Goal: Task Accomplishment & Management: Manage account settings

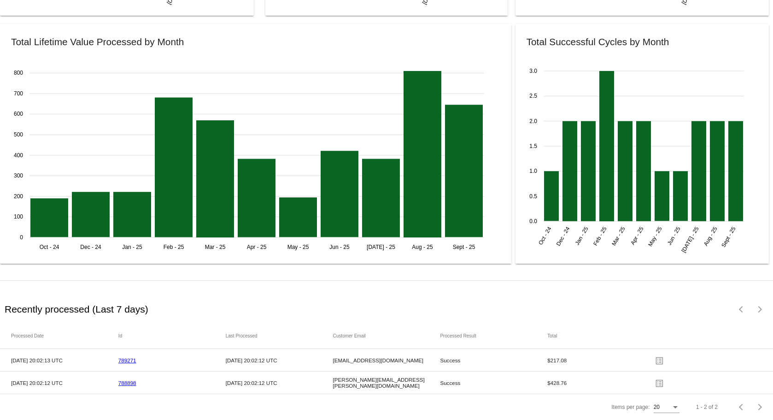
scroll to position [1156, 0]
click at [131, 380] on link "788898" at bounding box center [127, 383] width 18 height 6
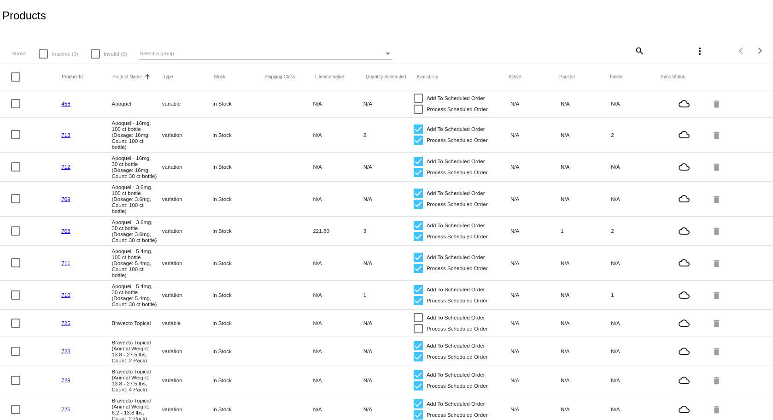
click at [162, 51] on span "Select a group" at bounding box center [157, 53] width 35 height 6
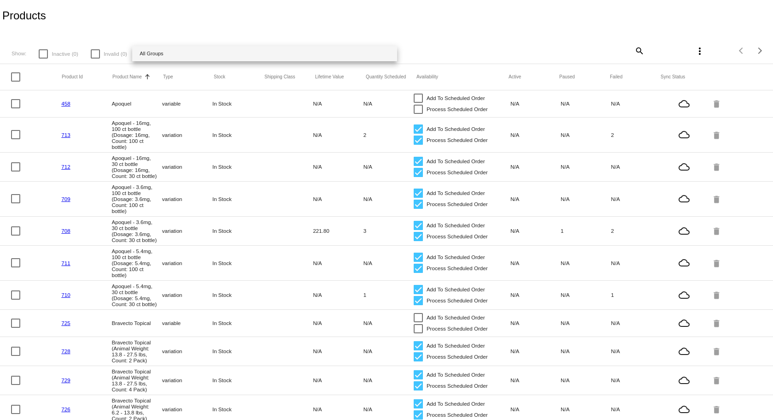
click at [191, 0] on div at bounding box center [386, 210] width 773 height 420
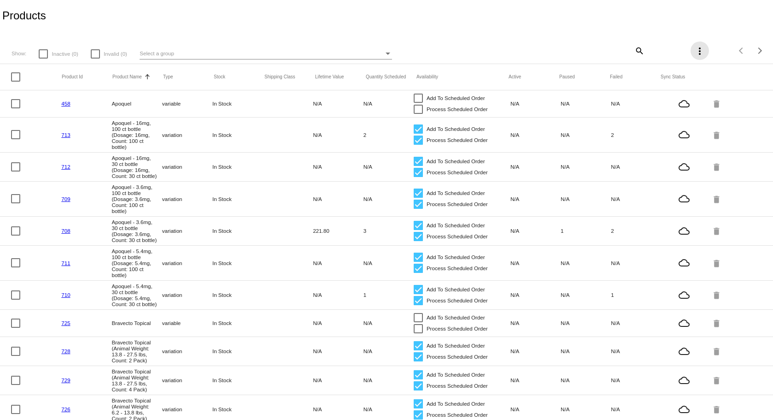
click at [695, 53] on mat-icon "more_vert" at bounding box center [700, 51] width 11 height 11
click at [275, 41] on div at bounding box center [386, 210] width 773 height 420
click at [695, 53] on mat-icon "more_vert" at bounding box center [700, 51] width 11 height 11
click at [590, 9] on div at bounding box center [386, 210] width 773 height 420
click at [634, 52] on mat-icon "search" at bounding box center [639, 50] width 11 height 14
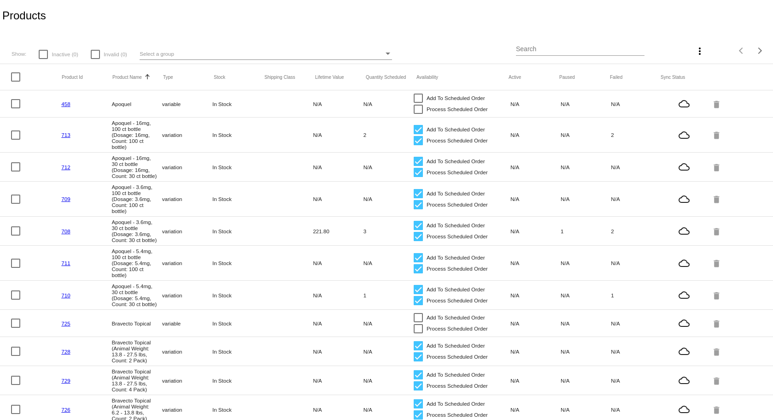
click at [599, 53] on div "Search" at bounding box center [580, 47] width 129 height 18
type input "trio"
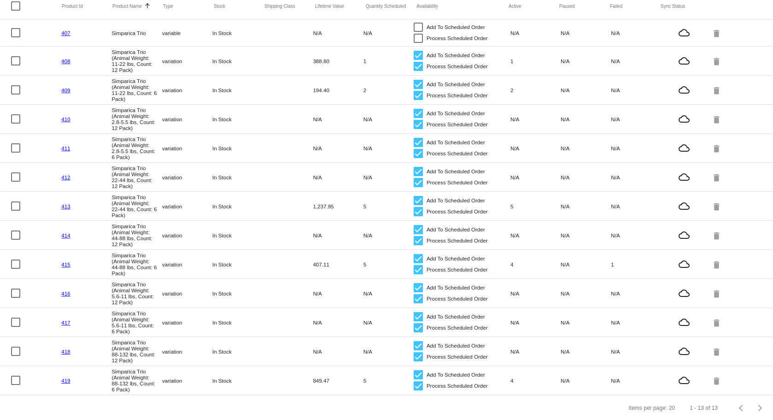
scroll to position [79, 0]
click at [68, 347] on link "418" at bounding box center [65, 350] width 9 height 6
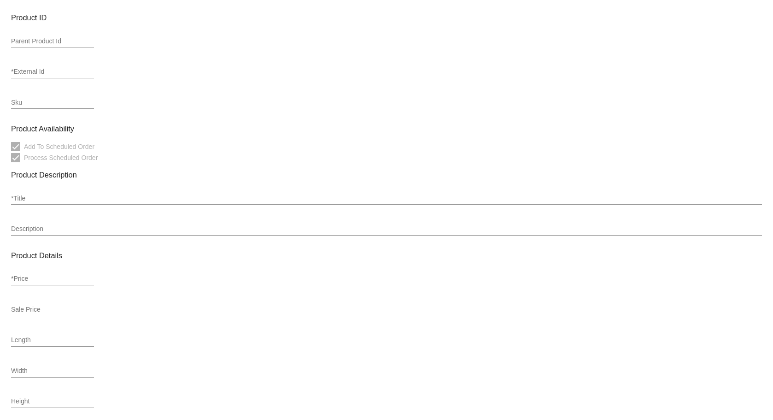
type input "variation"
type input "453838"
type input "418"
type input "Simparica Trio (Animal Weight: 88-132 lbs, Count: 12 Pack)"
type input "438.48"
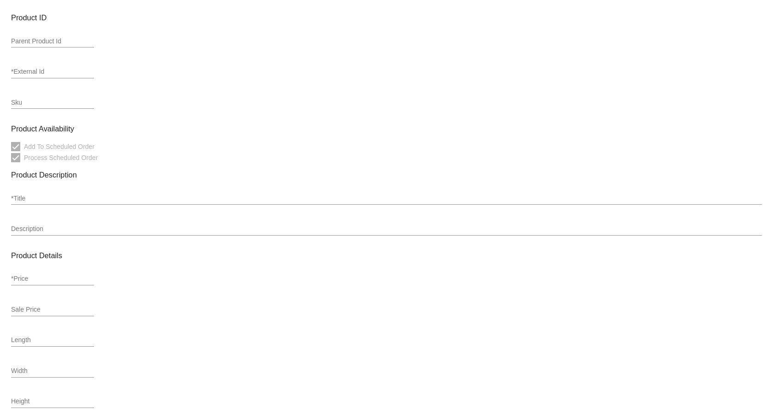
type input "15"
type input "3.5"
type input "8"
type input "0.040"
type input "In Stock"
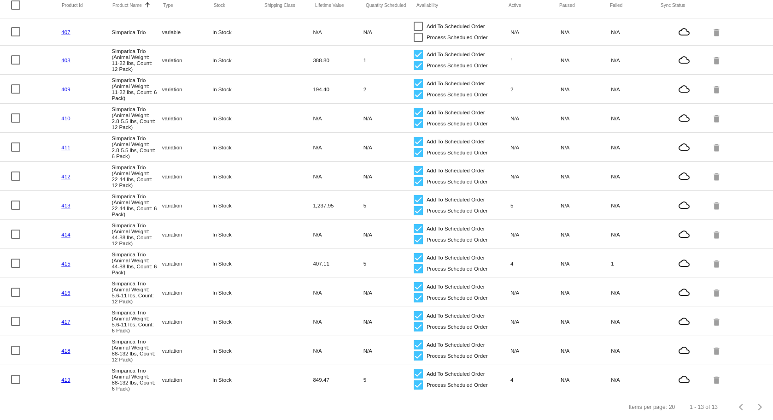
scroll to position [79, 0]
click at [69, 377] on link "419" at bounding box center [65, 380] width 9 height 6
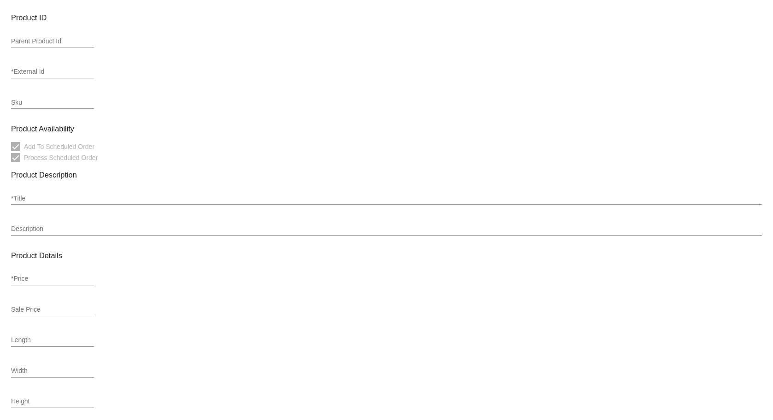
type input "variation"
type input "453838"
type input "419"
type input "Simparica Trio (Animal Weight: 88-132 lbs, Count: 6 Pack)"
type input "218.16"
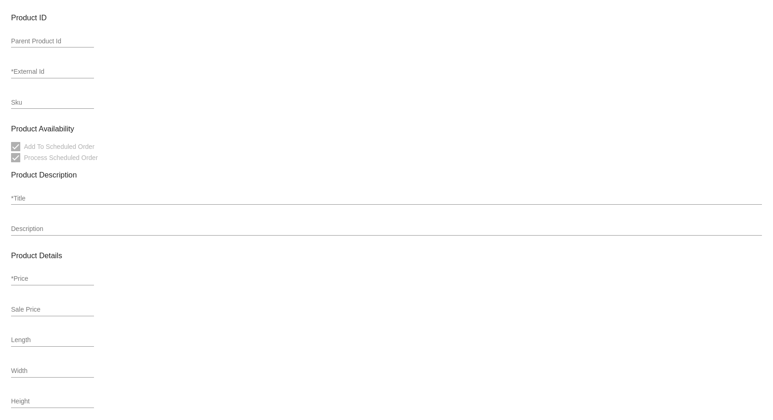
type input "15"
type input "3.5"
type input "8"
type input "0.040"
type input "In Stock"
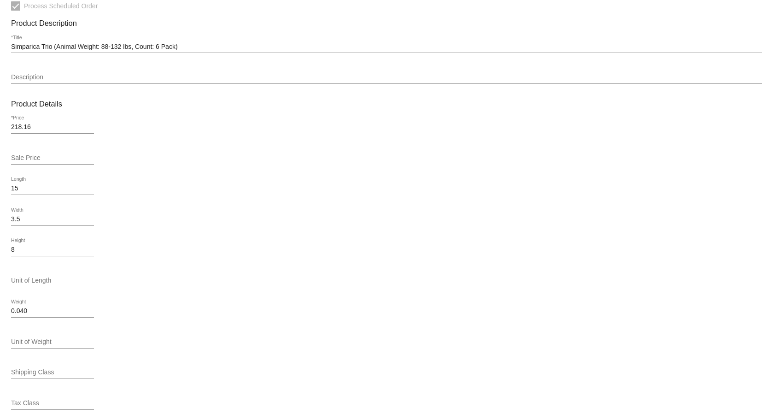
scroll to position [299, 0]
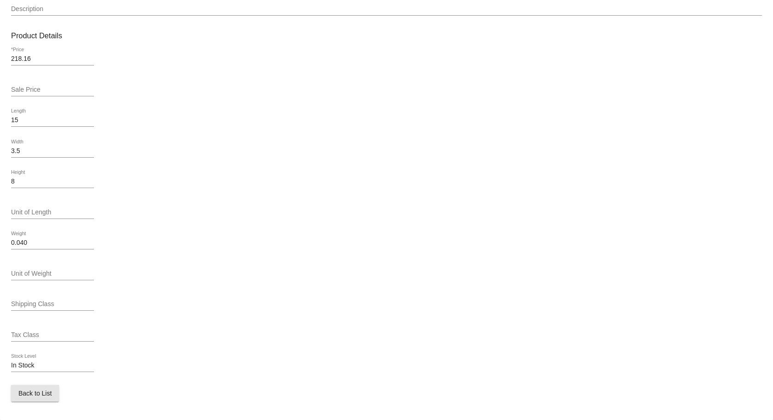
click at [47, 395] on span "Back to List" at bounding box center [34, 392] width 33 height 7
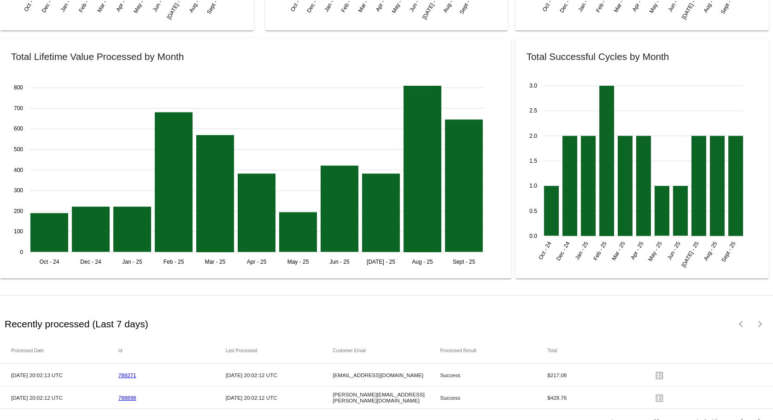
scroll to position [1156, 0]
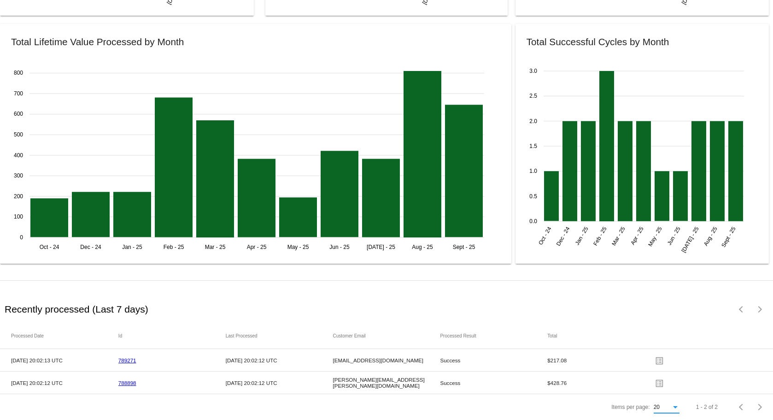
click at [671, 409] on div "Items per page:" at bounding box center [675, 407] width 8 height 6
click at [668, 296] on div at bounding box center [386, 210] width 773 height 420
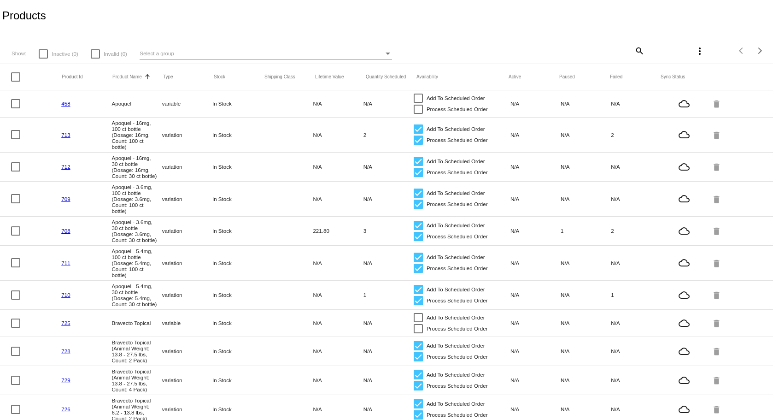
click at [171, 51] on span "Select a group" at bounding box center [157, 53] width 35 height 6
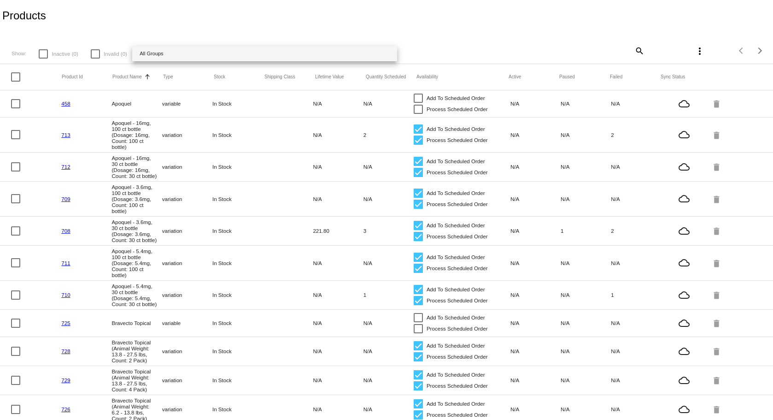
click at [634, 48] on div at bounding box center [386, 210] width 773 height 420
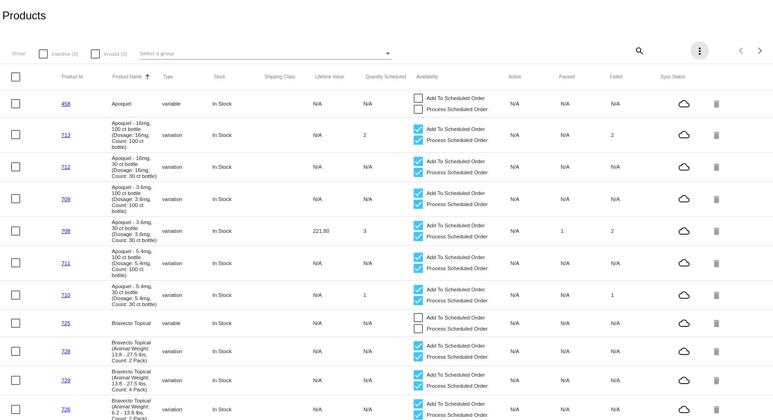
click at [696, 53] on mat-icon "more_vert" at bounding box center [700, 51] width 11 height 11
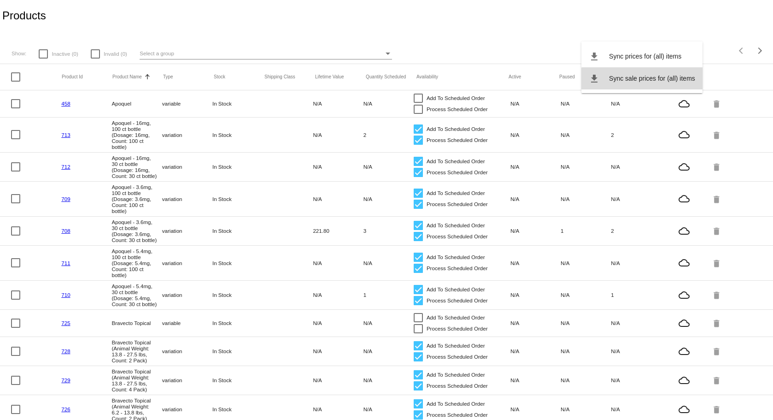
click at [681, 82] on button "file_download Sync sale prices for (all) items" at bounding box center [642, 78] width 121 height 22
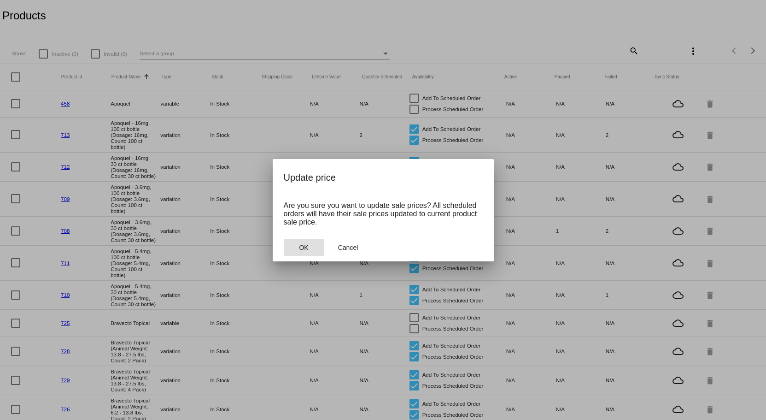
click at [307, 250] on span "OK" at bounding box center [303, 247] width 9 height 7
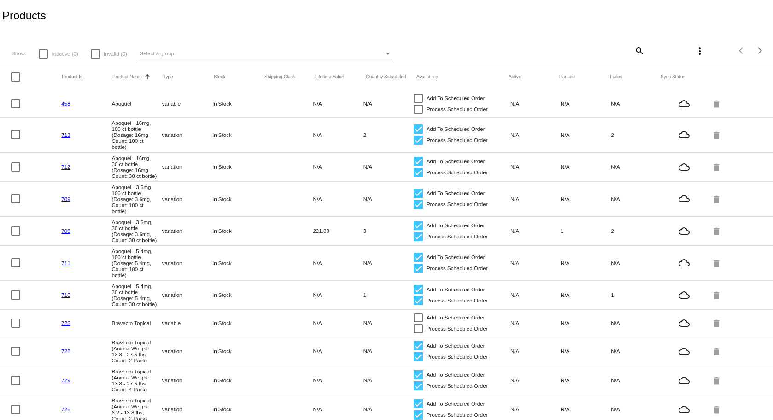
click at [634, 50] on mat-icon "search" at bounding box center [639, 50] width 11 height 14
click at [631, 50] on input "Search" at bounding box center [580, 49] width 129 height 7
type input "trio"
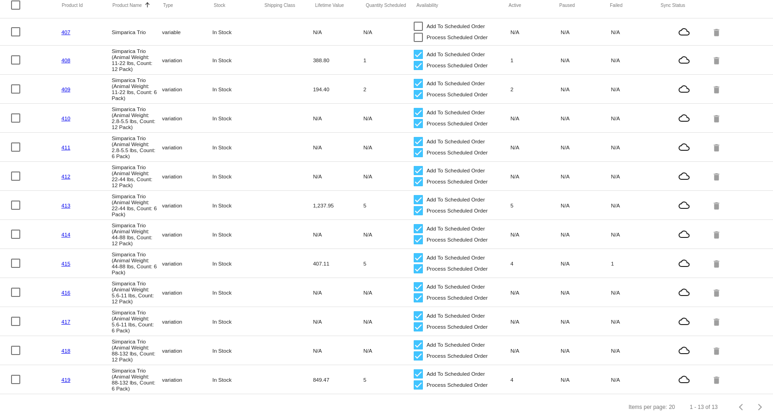
scroll to position [79, 0]
click at [67, 377] on link "419" at bounding box center [65, 380] width 9 height 6
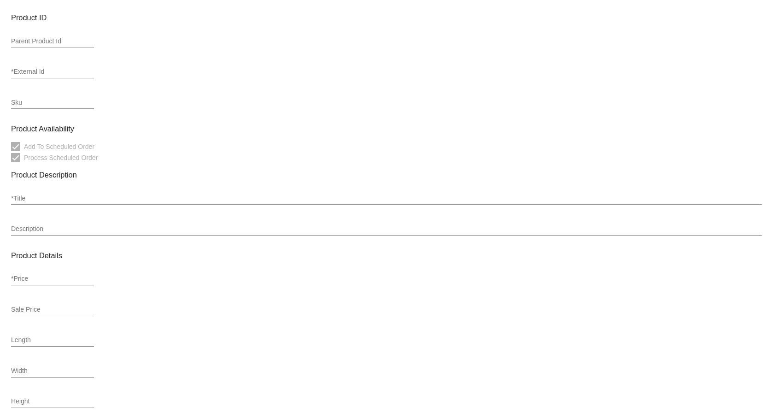
type input "variation"
type input "453838"
type input "419"
type input "Simparica Trio (Animal Weight: 88-132 lbs, Count: 6 Pack)"
type input "218.16"
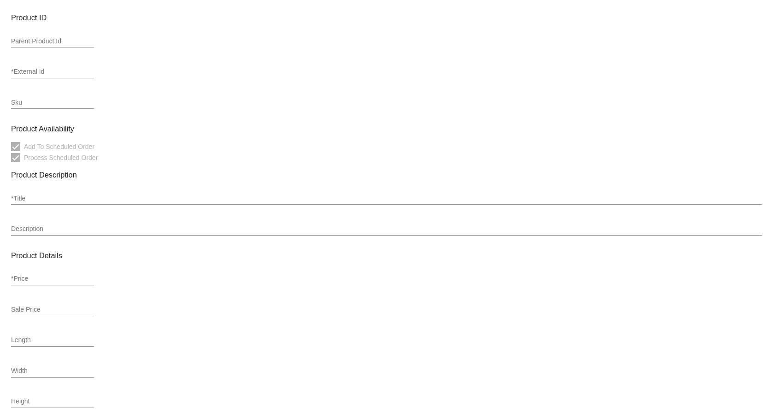
type input "15"
type input "3.5"
type input "8"
type input "0.040"
type input "In Stock"
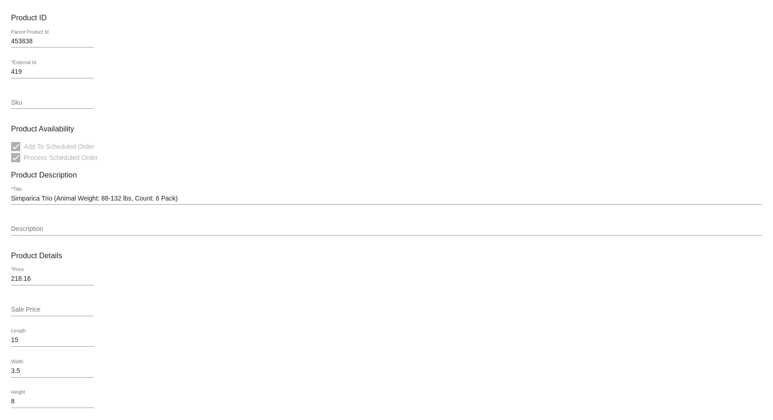
click at [37, 311] on input "Sale Price" at bounding box center [52, 309] width 83 height 7
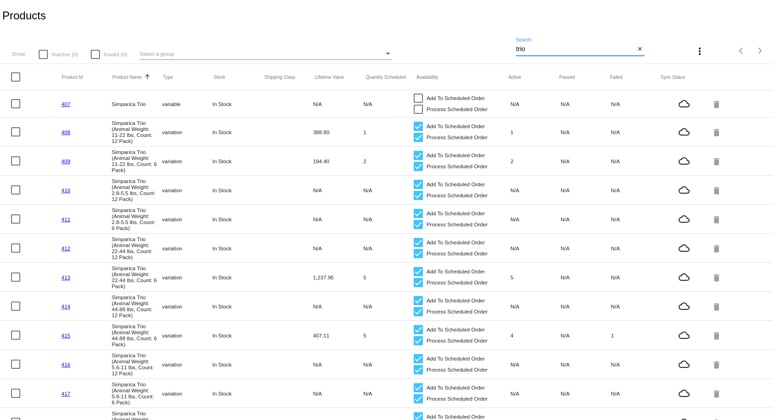
drag, startPoint x: 536, startPoint y: 48, endPoint x: 471, endPoint y: 44, distance: 65.1
click at [471, 44] on div "Show: Inactive (0) Invalid (0) Select a group trio Search close more_vert Items…" at bounding box center [386, 47] width 773 height 33
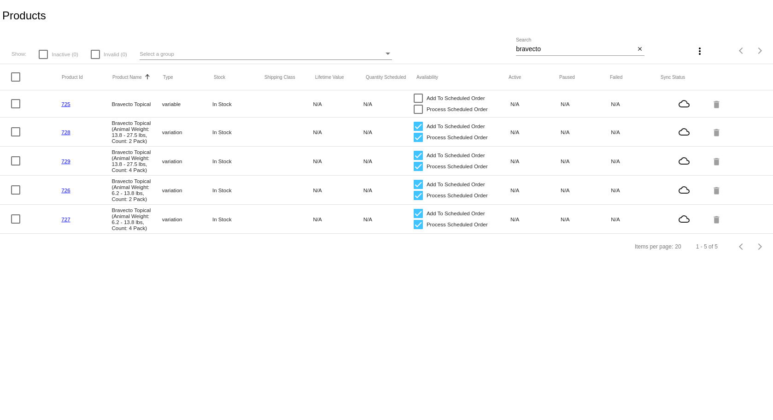
drag, startPoint x: 545, startPoint y: 45, endPoint x: 504, endPoint y: 41, distance: 41.6
click at [504, 41] on div "Show: Inactive (0) Invalid (0) Select a group bravecto Search close more_vert I…" at bounding box center [386, 47] width 773 height 33
click at [533, 47] on input "bravecto" at bounding box center [575, 49] width 119 height 7
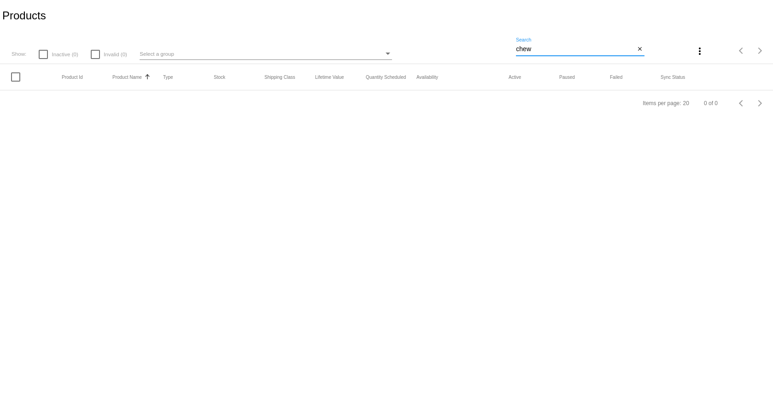
type input "chew"
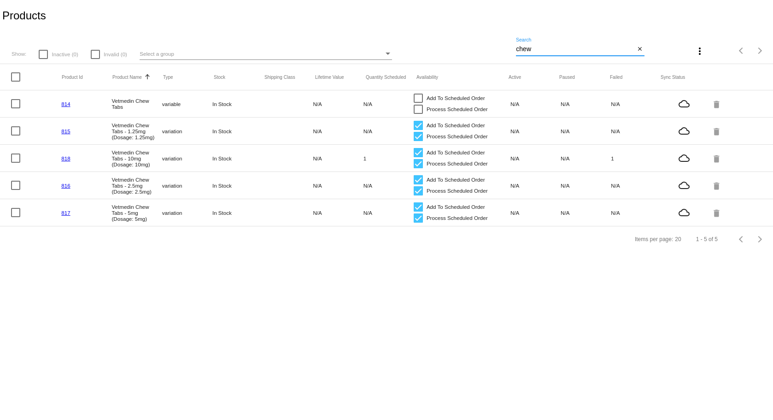
drag, startPoint x: 543, startPoint y: 53, endPoint x: 454, endPoint y: 45, distance: 89.7
click at [454, 45] on div "Show: Inactive (0) Invalid (0) Select a group chew Search close more_vert Items…" at bounding box center [386, 47] width 773 height 33
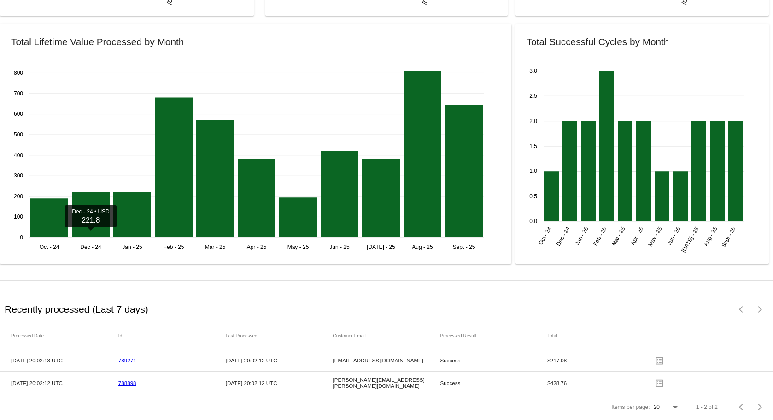
scroll to position [1156, 0]
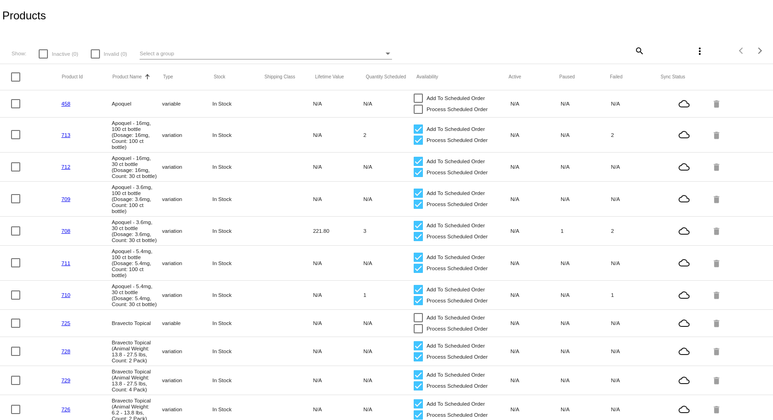
click at [634, 52] on mat-icon "search" at bounding box center [639, 50] width 11 height 14
click at [533, 48] on input "Search" at bounding box center [580, 49] width 129 height 7
type input "trio"
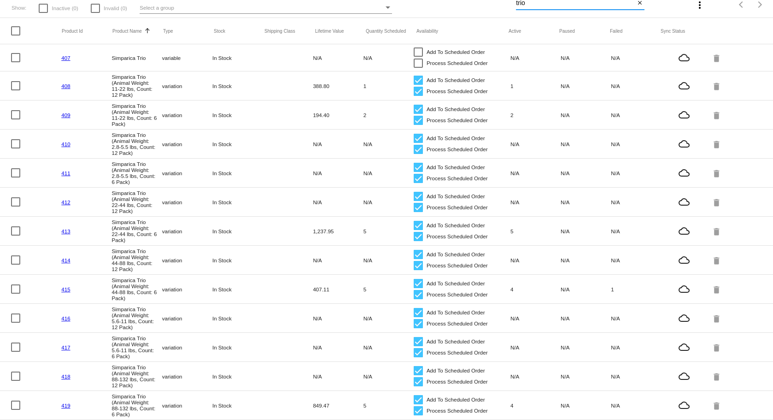
scroll to position [79, 0]
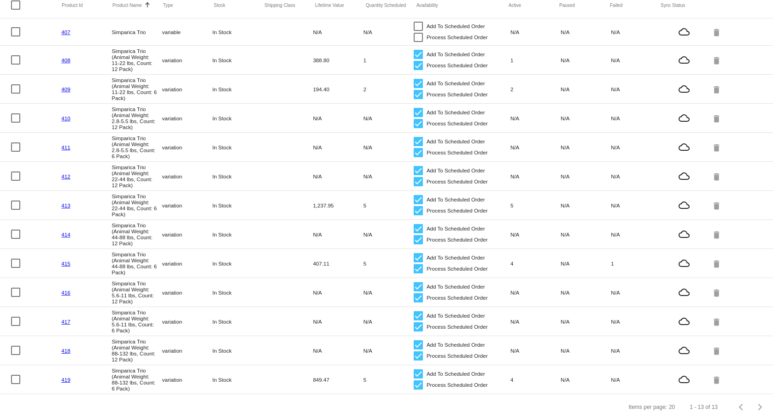
click at [71, 375] on mat-cell "419" at bounding box center [86, 379] width 50 height 11
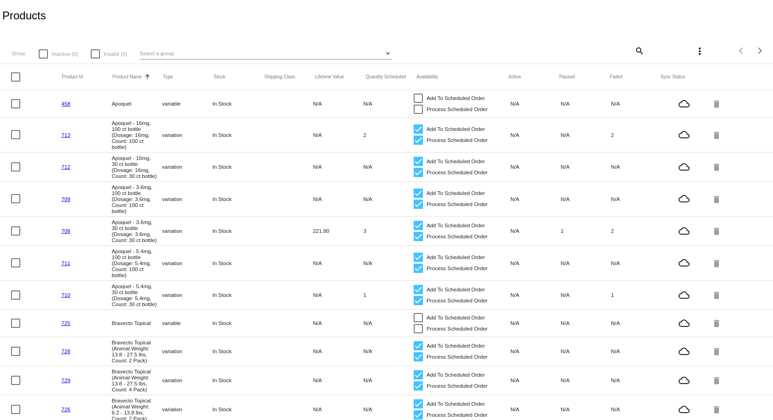
click at [635, 56] on mat-icon "search" at bounding box center [639, 50] width 11 height 14
click at [611, 42] on div "Search" at bounding box center [580, 47] width 129 height 18
type input "trio"
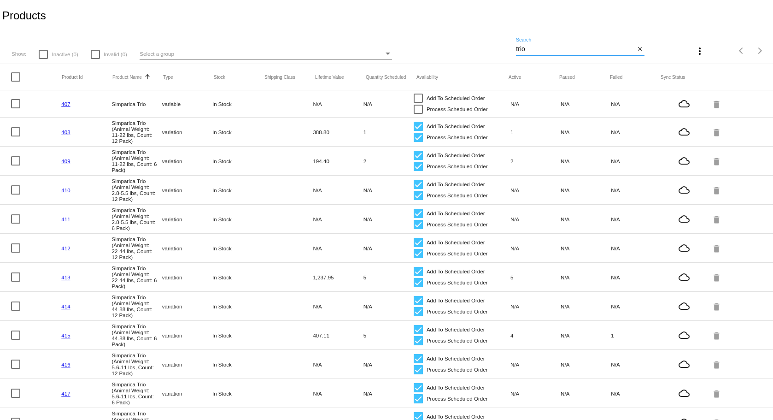
click at [68, 190] on link "410" at bounding box center [65, 190] width 9 height 6
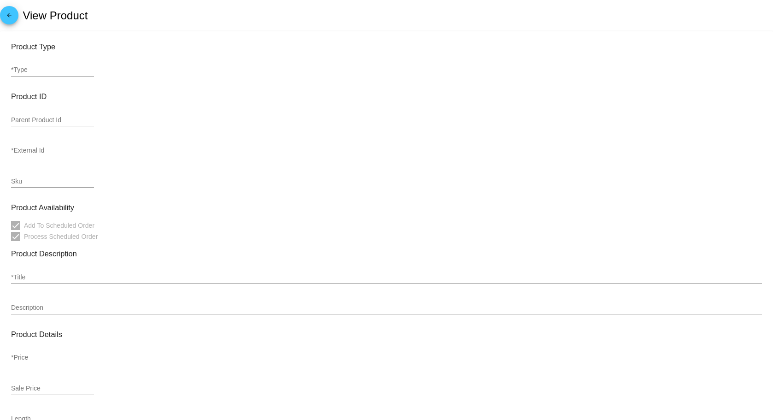
type input "variation"
type input "453838"
type input "410"
type input "Simparica Trio (Animal Weight: 2.8-5.5 lbs, Count: 12 Pack)"
type input "375.82"
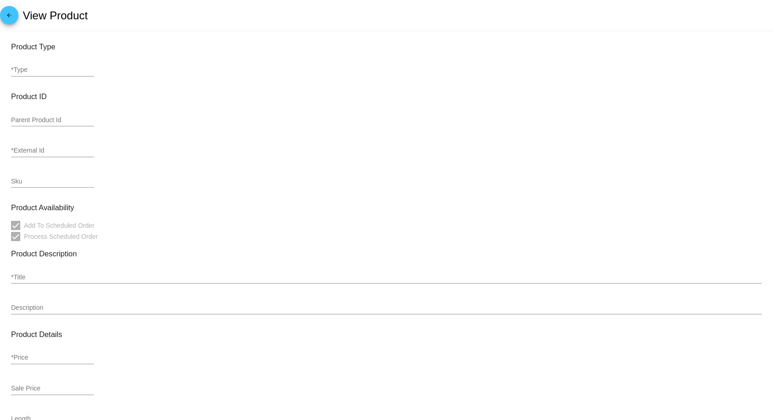
type input "15"
type input "3.5"
type input "8"
type input "0.040"
type input "In Stock"
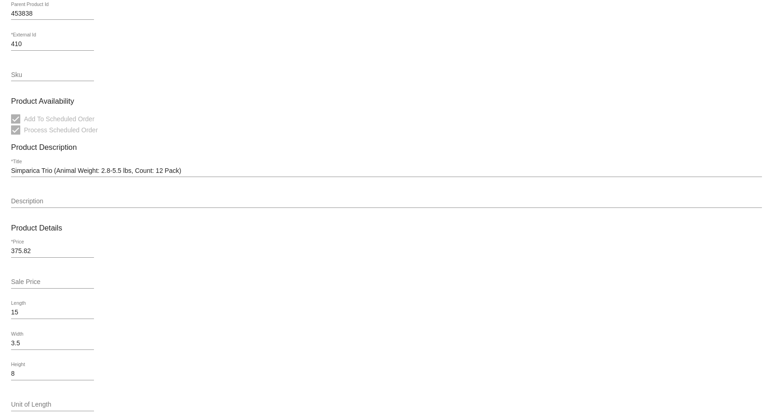
scroll to position [138, 0]
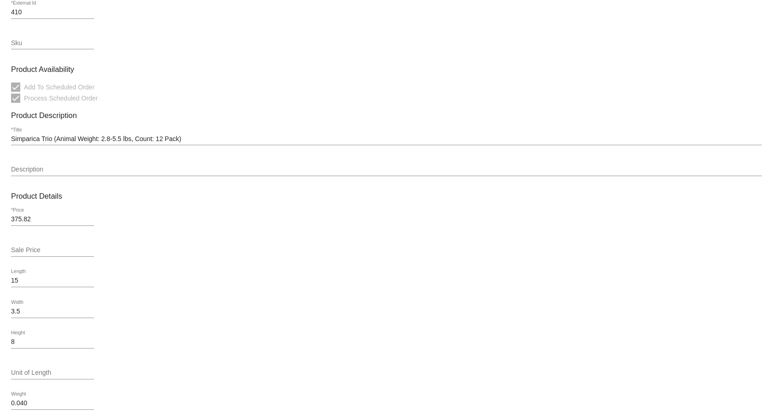
click at [41, 247] on input "Sale Price" at bounding box center [52, 250] width 83 height 7
click at [0, 242] on html "arrow_back View Product Product Type variation *Type Product ID 453838 Parent P…" at bounding box center [386, 210] width 773 height 420
click at [23, 247] on input "Sale Price" at bounding box center [52, 250] width 83 height 7
click at [24, 247] on input "Sale Price" at bounding box center [52, 250] width 83 height 7
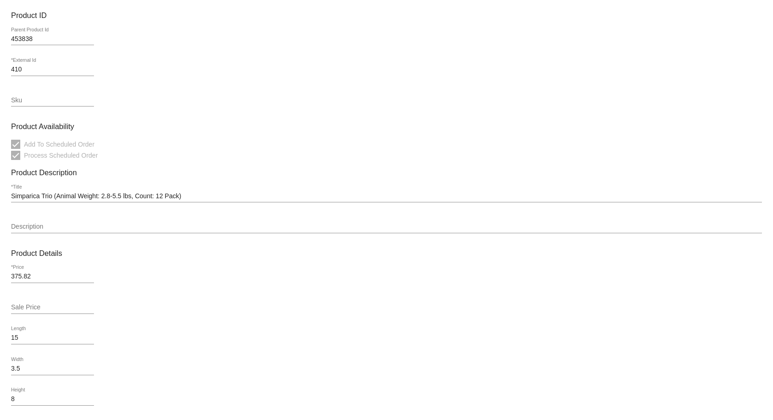
scroll to position [92, 0]
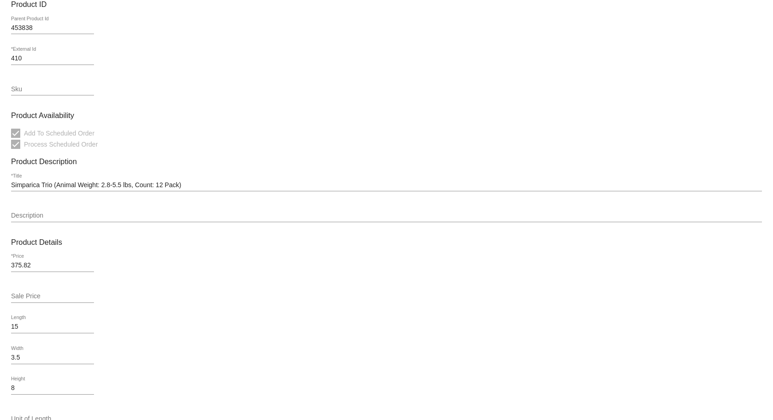
click at [52, 93] on div "Sku" at bounding box center [52, 86] width 83 height 18
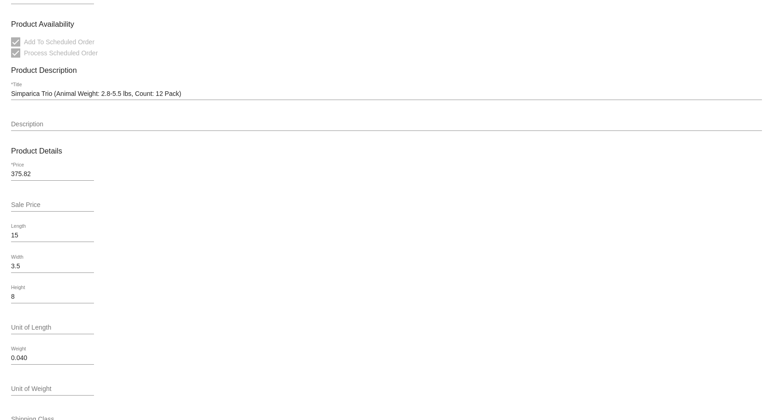
scroll to position [184, 0]
click at [26, 205] on input "Sale Price" at bounding box center [52, 203] width 83 height 7
click at [34, 205] on input "Sale Price" at bounding box center [52, 203] width 83 height 7
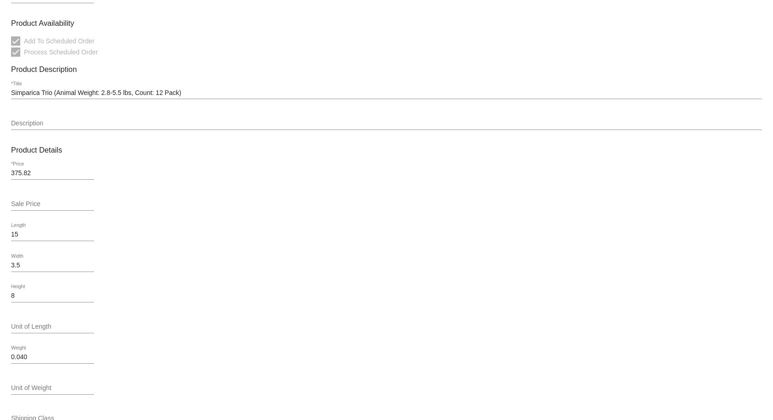
click at [43, 205] on input "Sale Price" at bounding box center [52, 203] width 83 height 7
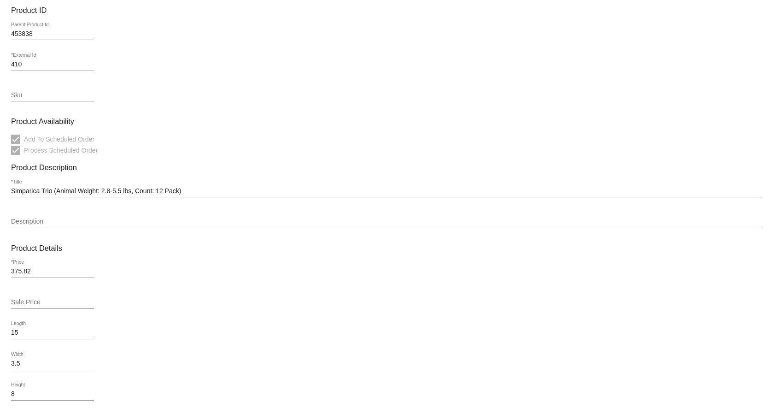
scroll to position [0, 0]
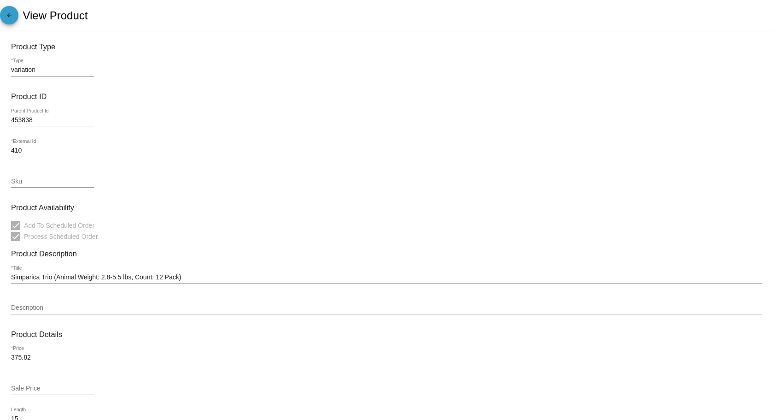
click at [6, 12] on mat-icon "arrow_back" at bounding box center [9, 17] width 11 height 11
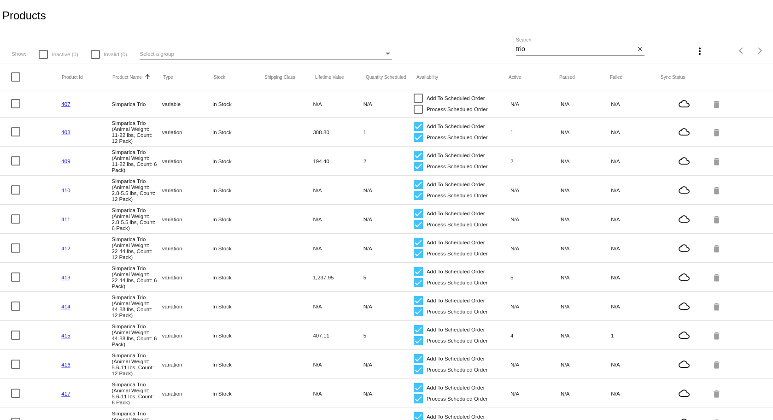
click at [695, 52] on mat-icon "more_vert" at bounding box center [700, 51] width 11 height 11
click at [322, 19] on div at bounding box center [386, 210] width 773 height 420
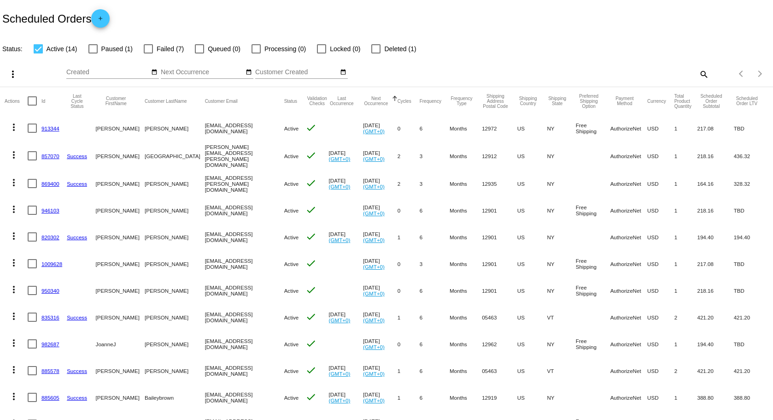
click at [57, 155] on link "857070" at bounding box center [50, 156] width 18 height 6
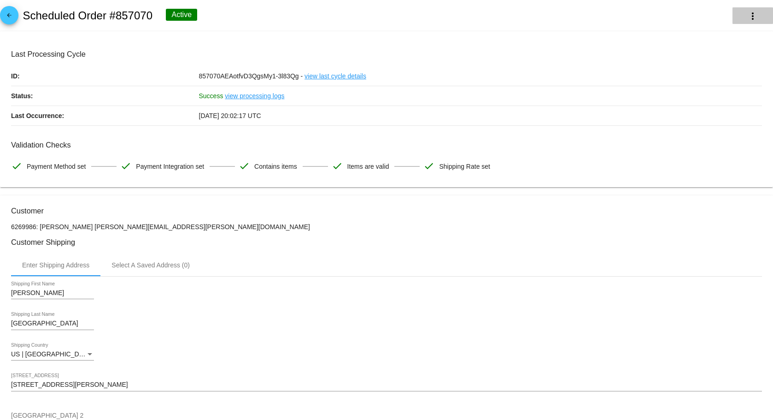
click at [747, 18] on mat-icon "more_vert" at bounding box center [752, 16] width 11 height 11
click at [523, 22] on div at bounding box center [386, 210] width 773 height 420
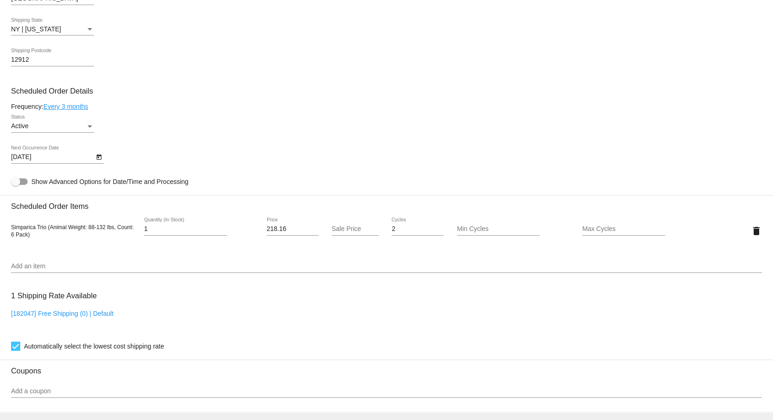
scroll to position [461, 0]
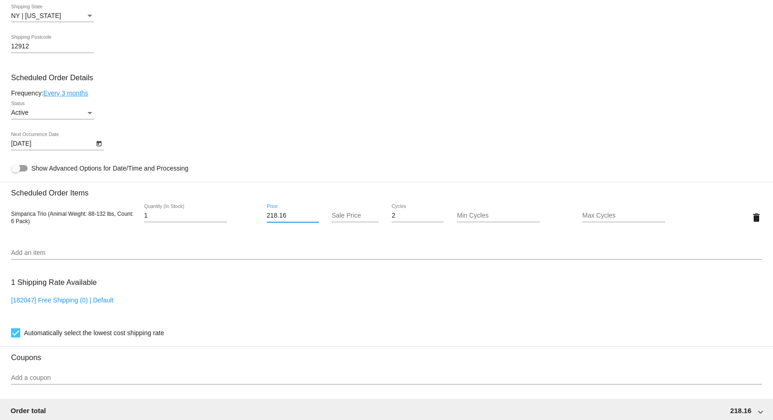
drag, startPoint x: 274, startPoint y: 215, endPoint x: 258, endPoint y: 216, distance: 15.7
click at [258, 216] on div "Simparica Trio (Animal Weight: 88-132 lbs, Count: 6 Pack) 1 Quantity (In Stock)…" at bounding box center [386, 217] width 751 height 26
type input "198.16"
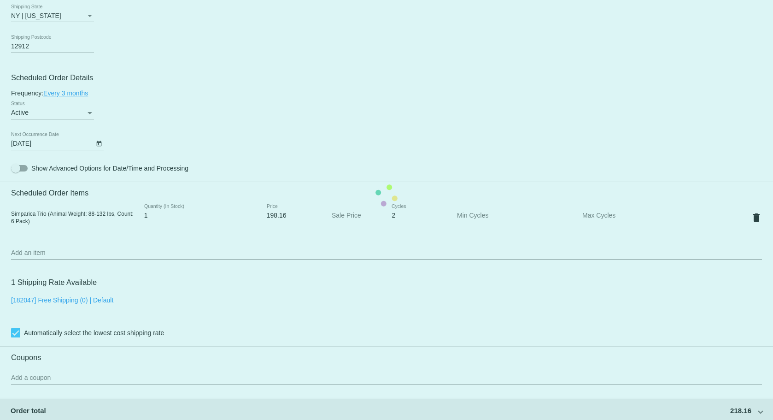
click at [339, 150] on mat-card "Customer 6269986: [PERSON_NAME] [PERSON_NAME][EMAIL_ADDRESS][PERSON_NAME][DOMAI…" at bounding box center [386, 196] width 773 height 922
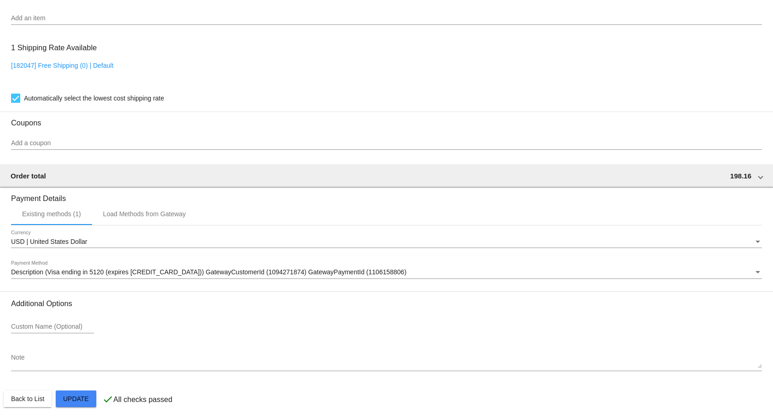
scroll to position [697, 0]
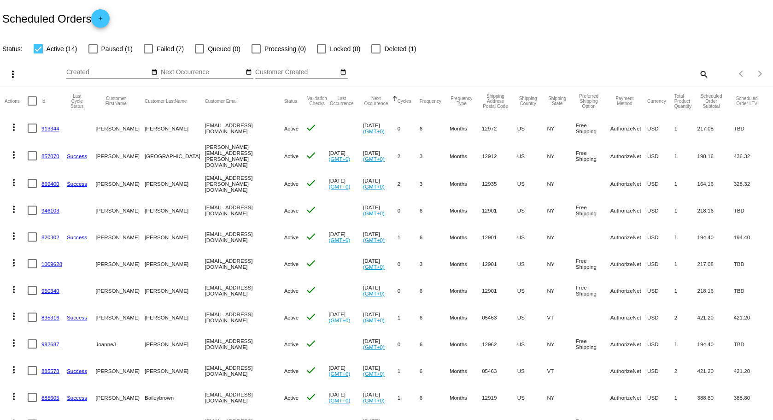
click at [49, 181] on link "869400" at bounding box center [50, 184] width 18 height 6
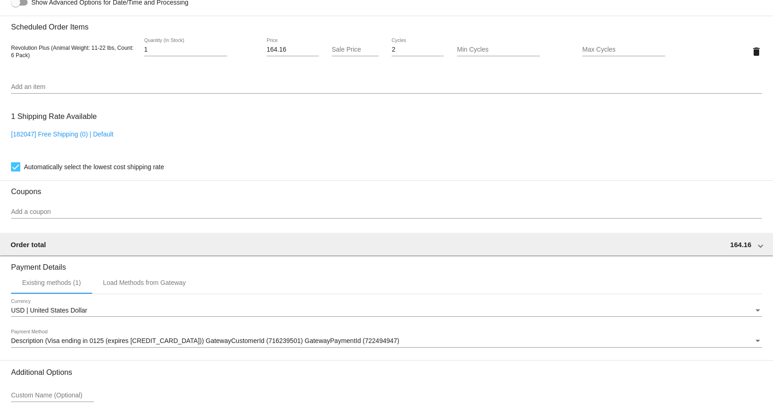
scroll to position [697, 0]
